Goal: Find specific page/section: Find specific page/section

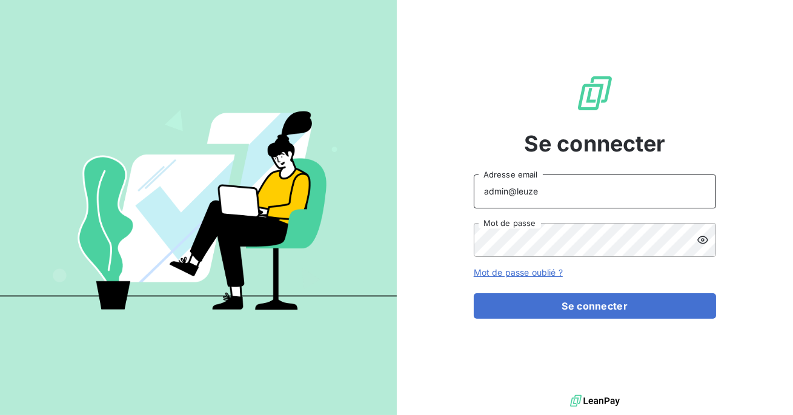
click at [562, 190] on input "admin@leuze" at bounding box center [595, 191] width 242 height 34
type input "admin@serpe"
click at [474, 293] on button "Se connecter" at bounding box center [595, 305] width 242 height 25
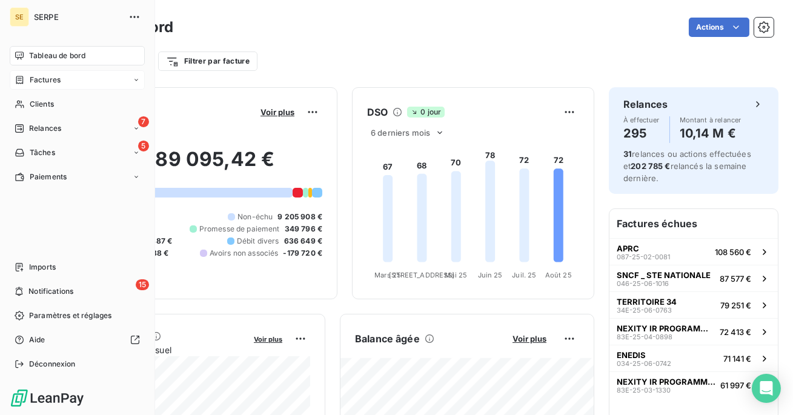
click at [24, 84] on icon at bounding box center [20, 80] width 10 height 10
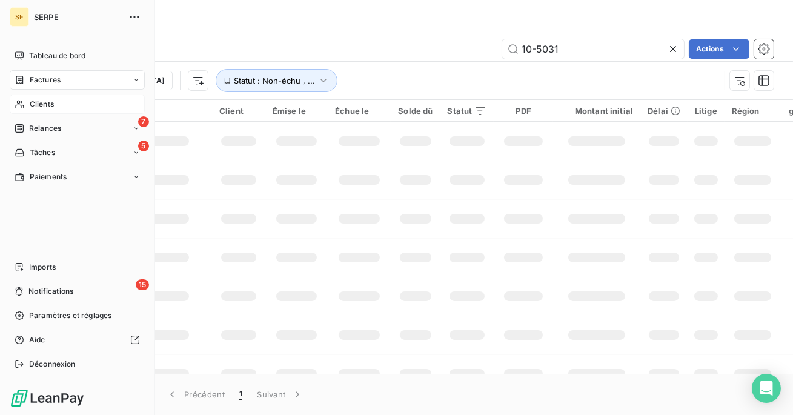
click at [28, 113] on div "Clients" at bounding box center [77, 104] width 135 height 19
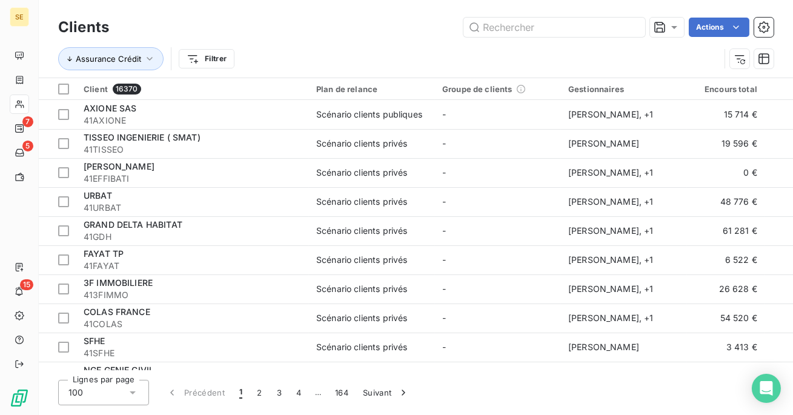
click at [271, 194] on div "URBAT" at bounding box center [193, 196] width 218 height 12
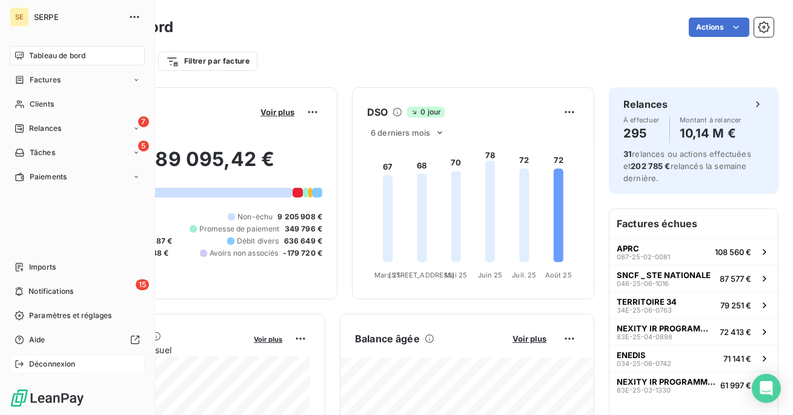
click at [50, 364] on span "Déconnexion" at bounding box center [52, 364] width 47 height 11
